Goal: Find specific page/section: Find specific page/section

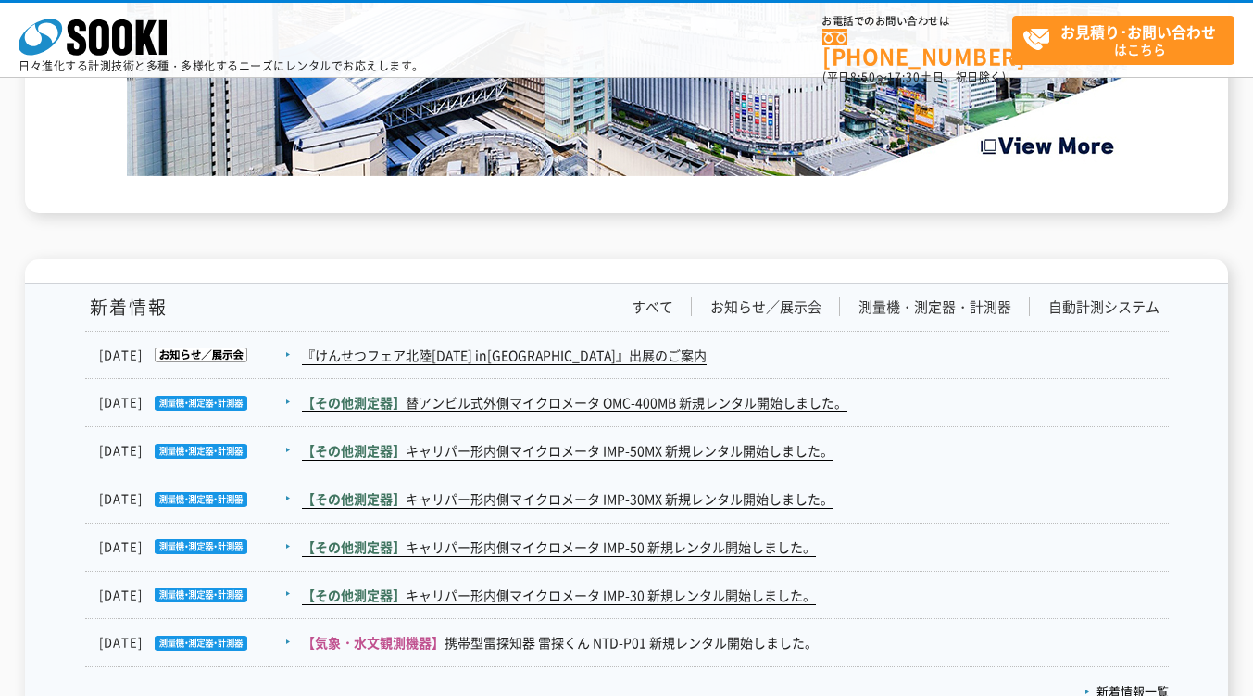
scroll to position [3276, 0]
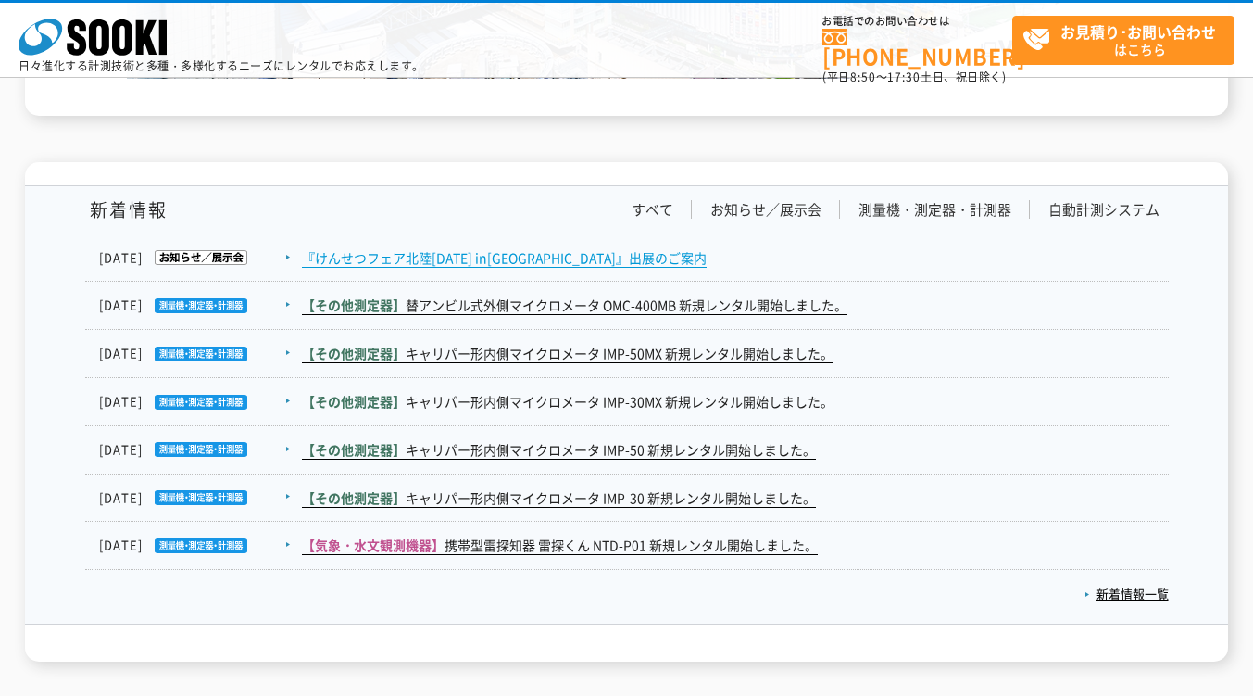
click at [560, 257] on link "『けんせつフェア北陸2025 in新潟』出展のご案内" at bounding box center [504, 257] width 405 height 19
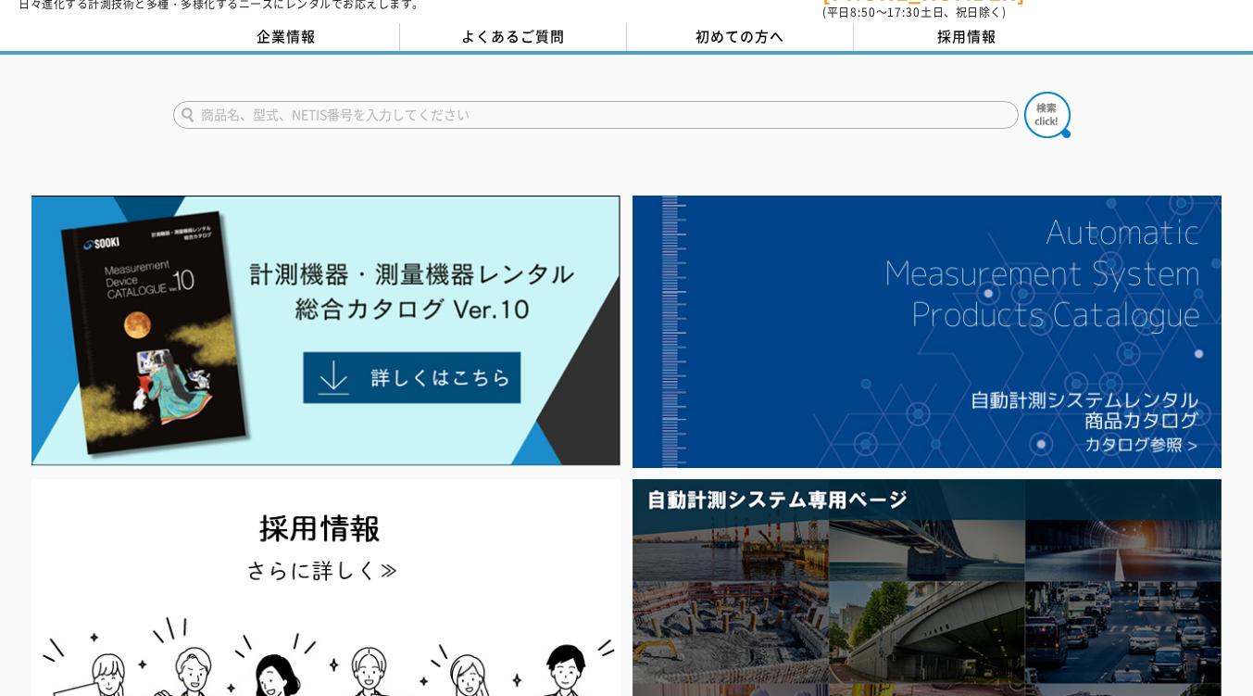
scroll to position [0, 0]
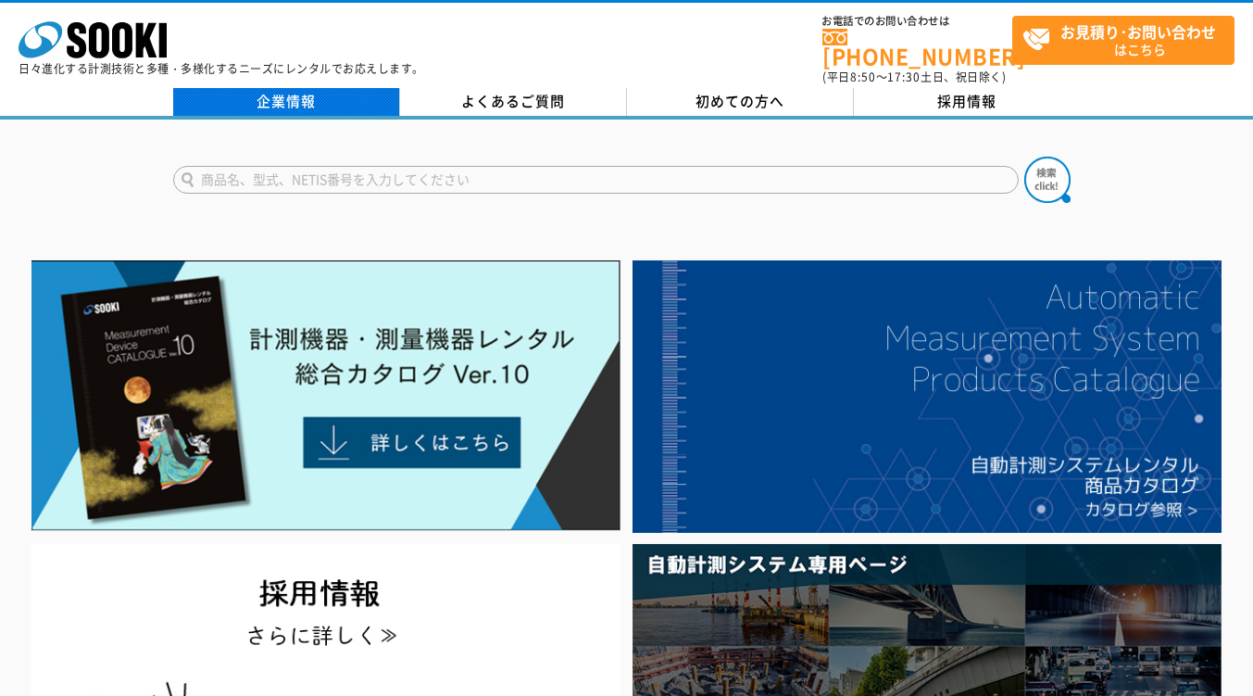
click at [272, 93] on link "企業情報" at bounding box center [286, 102] width 227 height 28
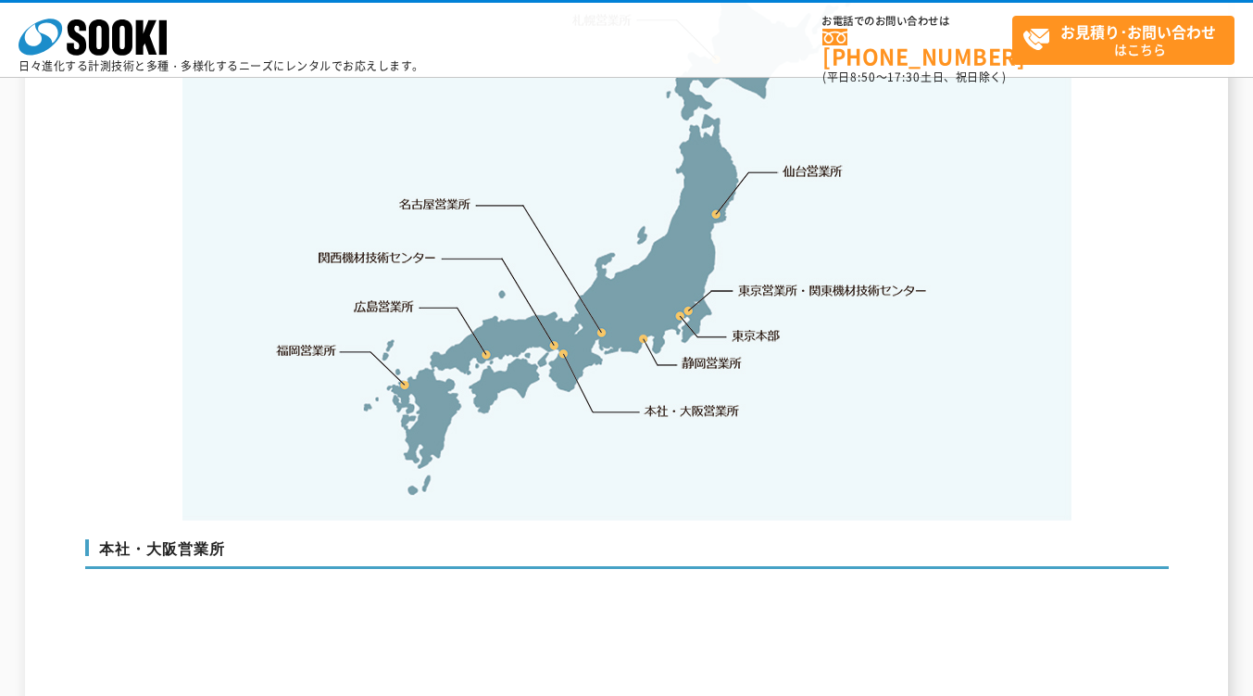
scroll to position [3849, 0]
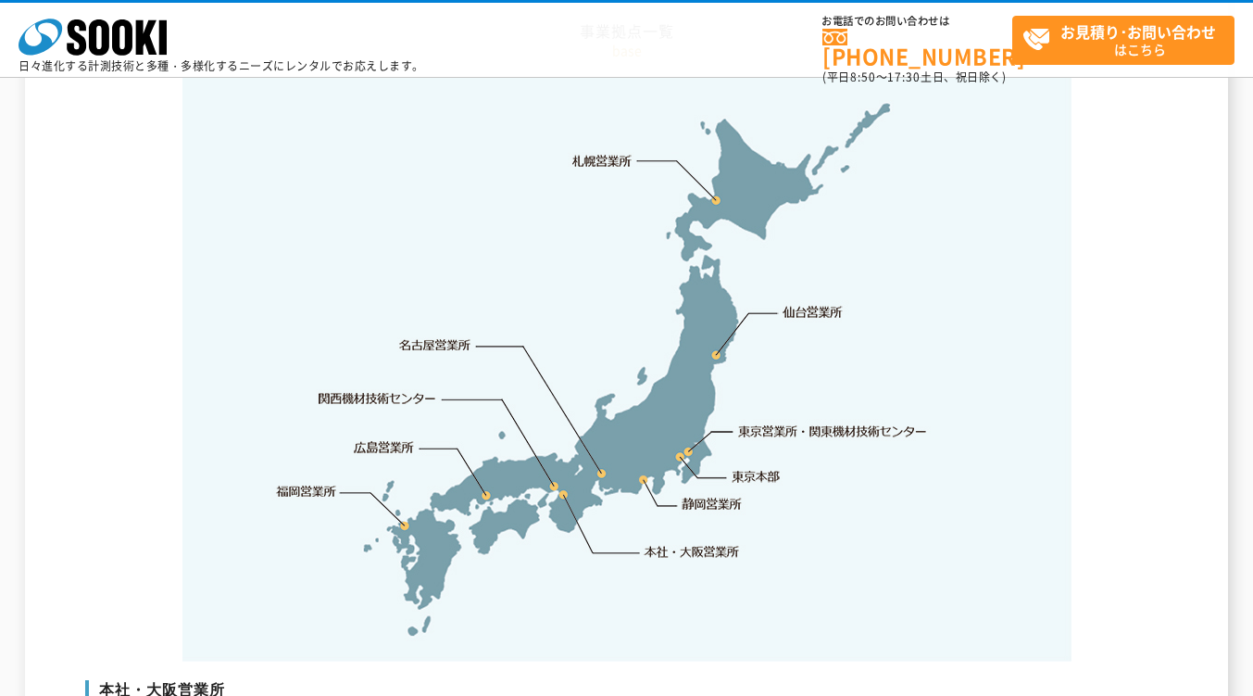
click at [813, 303] on link "仙台営業所" at bounding box center [813, 312] width 60 height 19
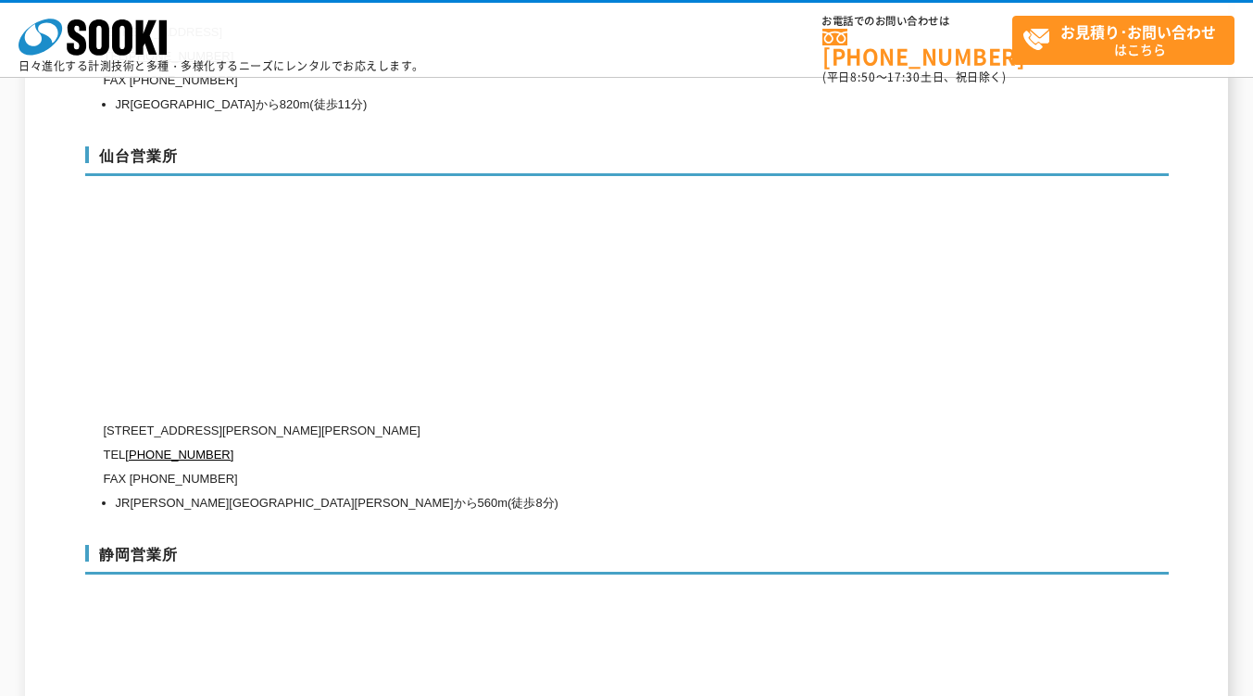
scroll to position [5809, 0]
